Goal: Check status: Check status

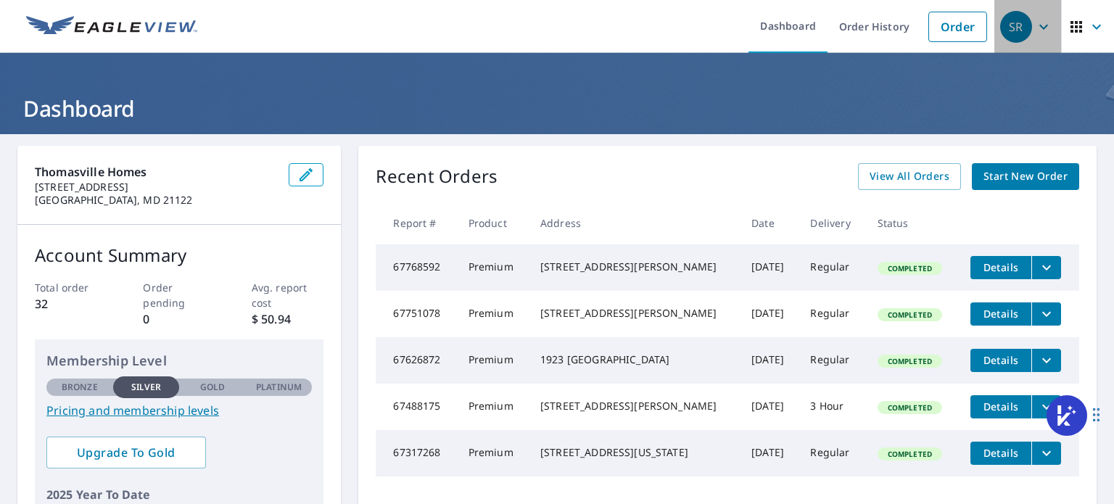
click at [1035, 25] on icon "button" at bounding box center [1043, 26] width 17 height 17
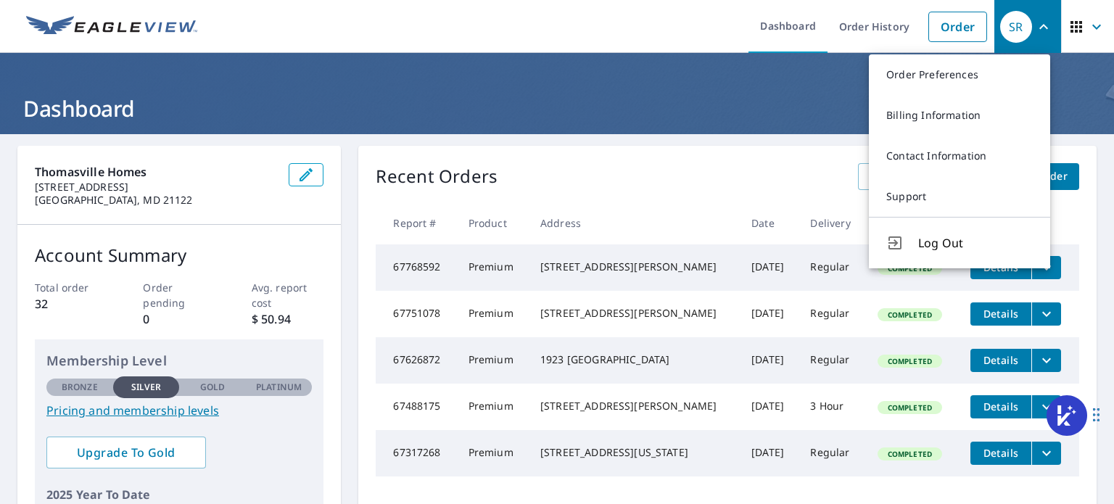
click at [1070, 25] on icon "button" at bounding box center [1076, 27] width 12 height 12
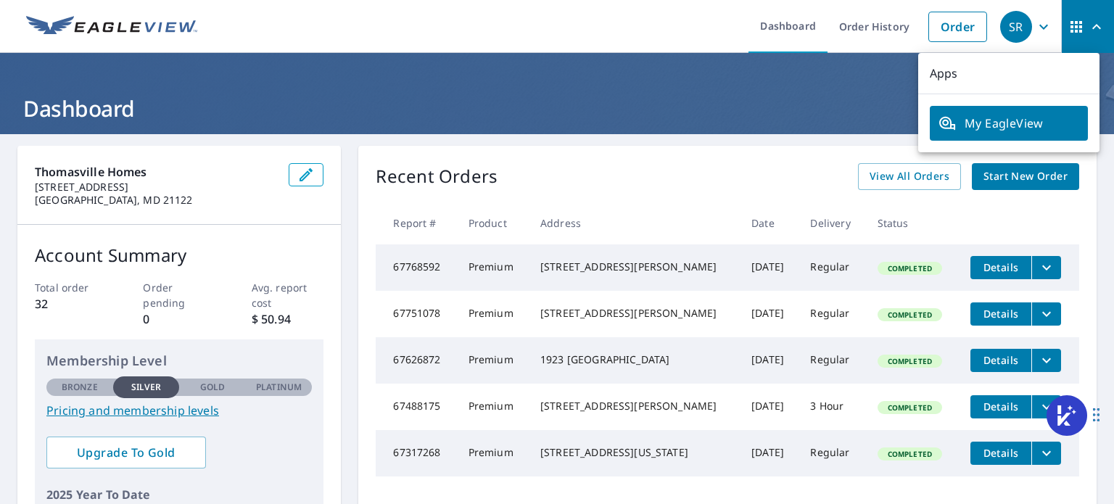
click at [632, 25] on ul "Dashboard Order History Order" at bounding box center [600, 26] width 788 height 53
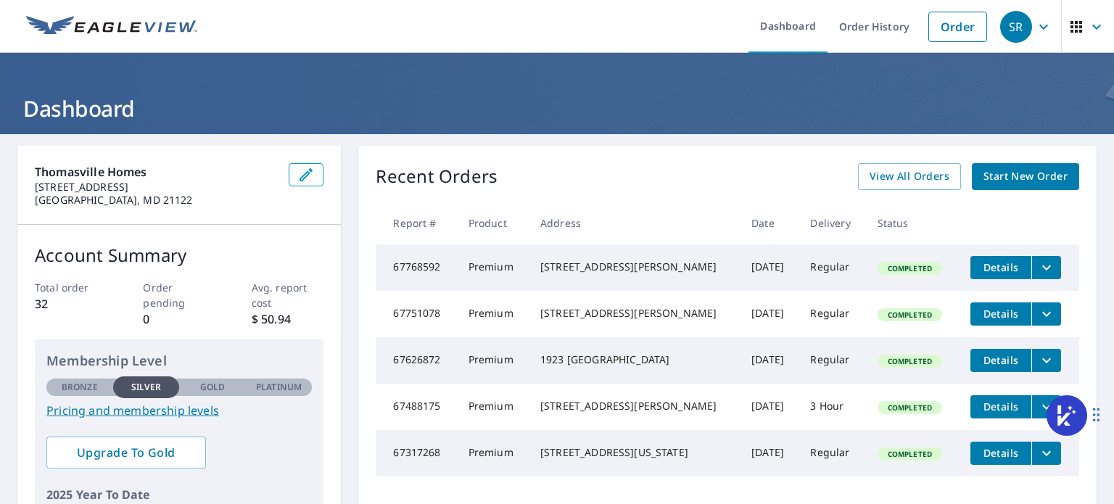
click at [1045, 264] on icon "filesDropdownBtn-67768592" at bounding box center [1046, 267] width 17 height 17
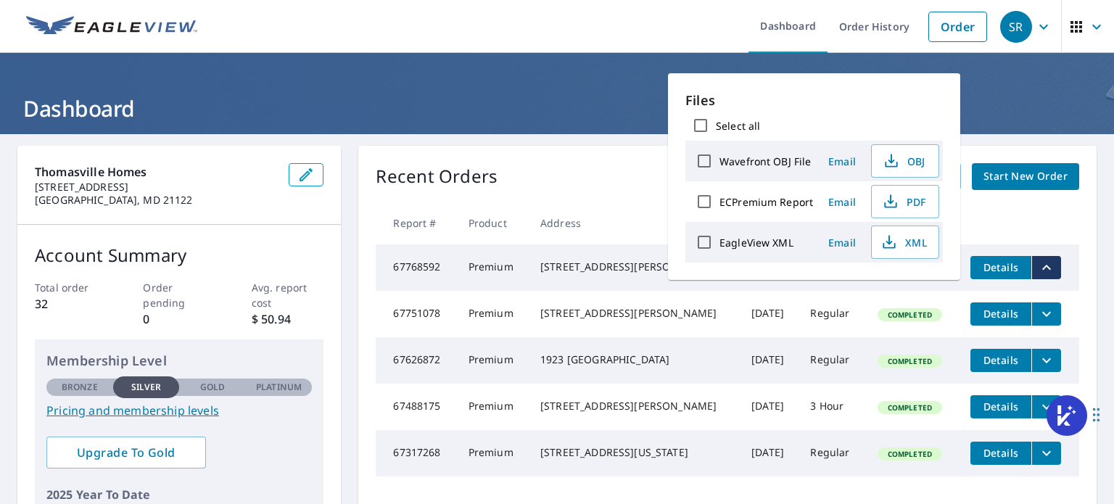
click at [1003, 268] on span "Details" at bounding box center [1001, 267] width 44 height 14
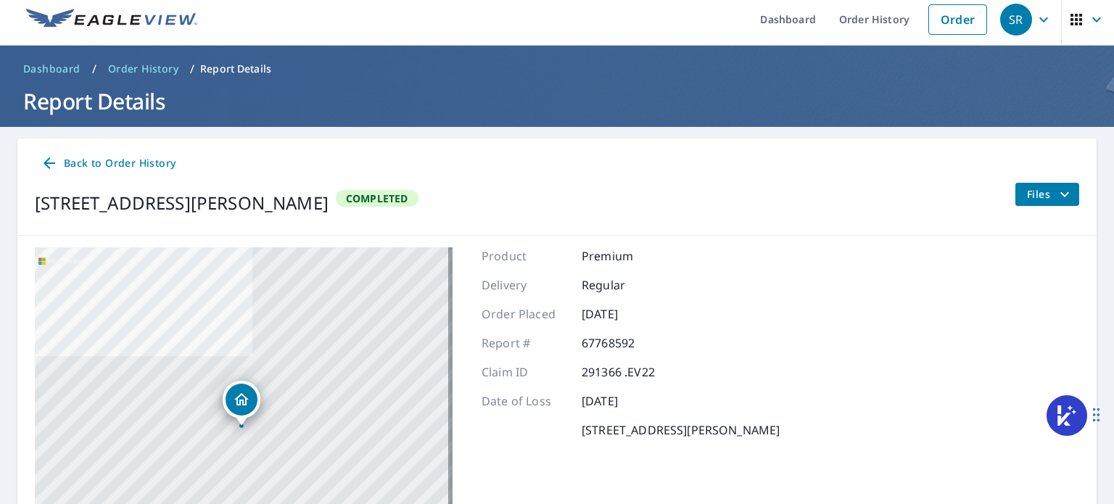
scroll to position [7, 0]
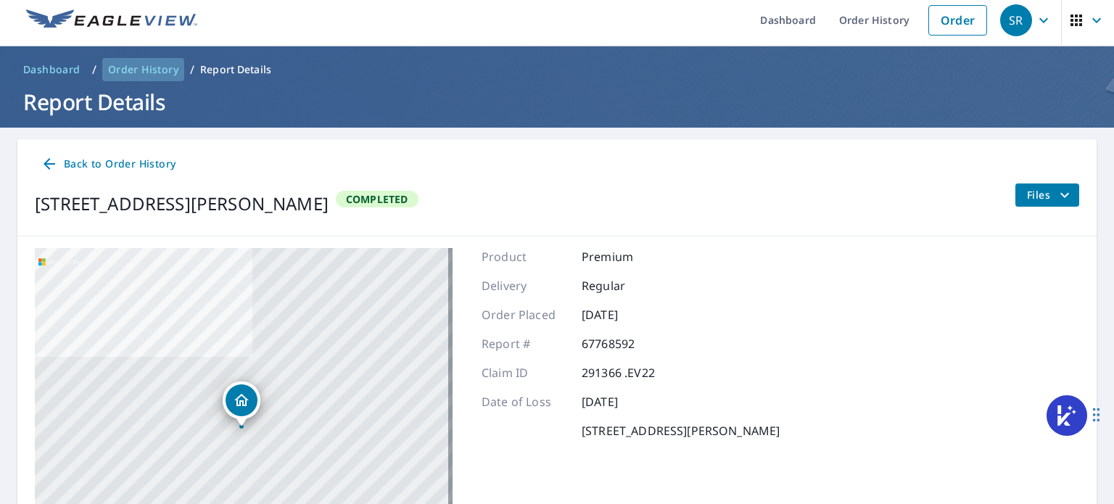
click at [139, 66] on span "Order History" at bounding box center [143, 69] width 70 height 15
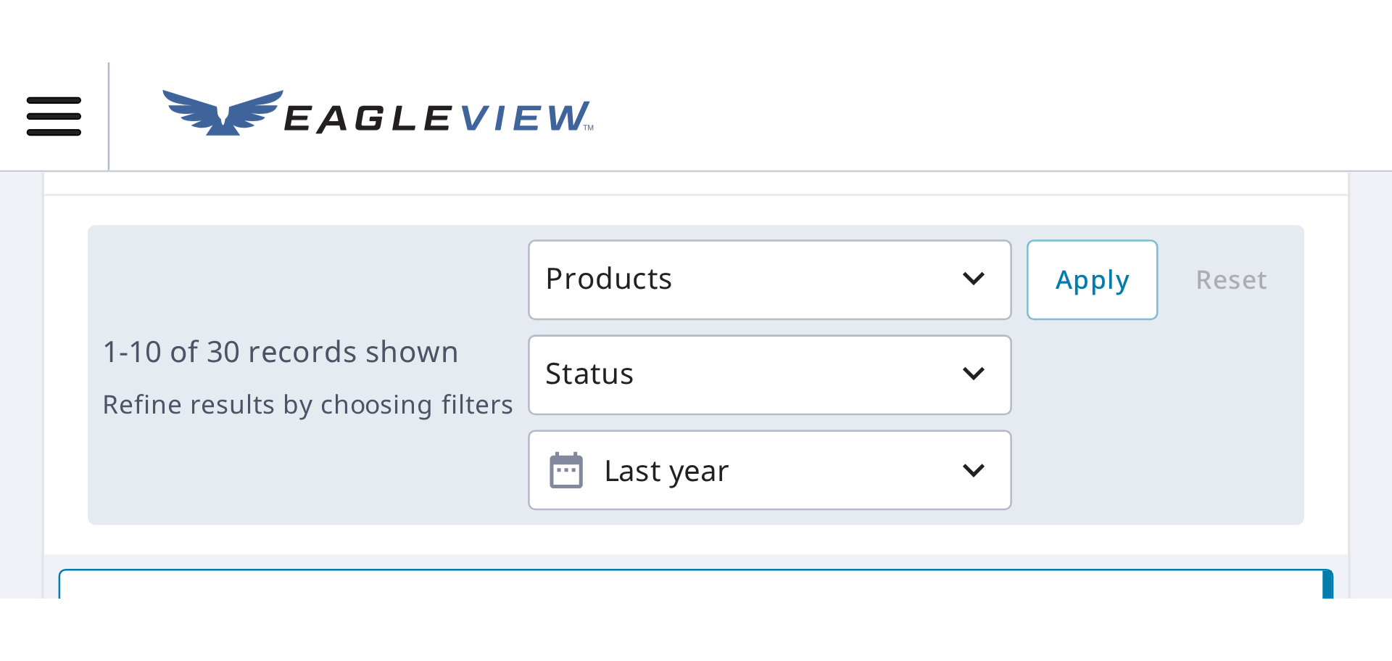
scroll to position [145, 0]
